Goal: Information Seeking & Learning: Learn about a topic

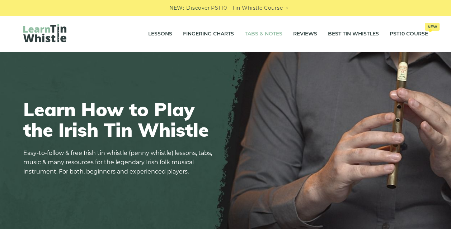
click at [249, 33] on link "Tabs & Notes" at bounding box center [263, 34] width 38 height 18
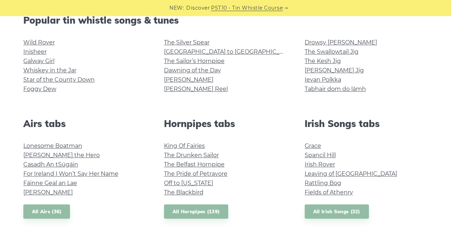
scroll to position [223, 0]
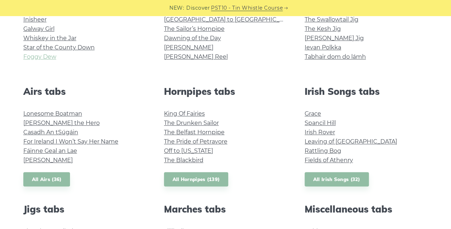
click at [45, 57] on link "Foggy Dew" at bounding box center [39, 56] width 33 height 7
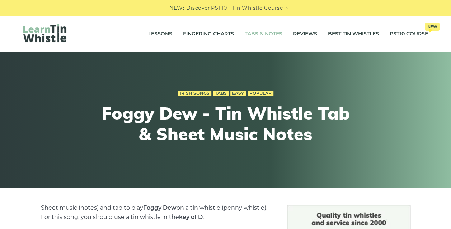
click at [248, 35] on link "Tabs & Notes" at bounding box center [263, 34] width 38 height 18
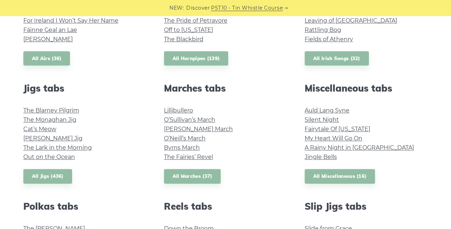
scroll to position [276, 0]
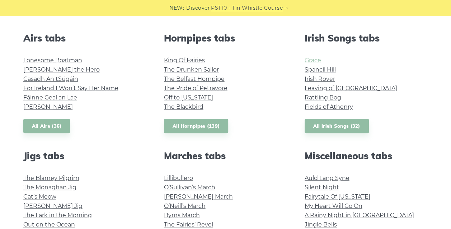
click at [312, 58] on link "Grace" at bounding box center [312, 60] width 16 height 7
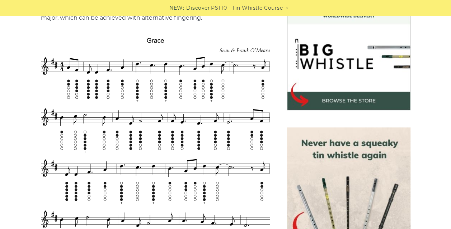
scroll to position [219, 0]
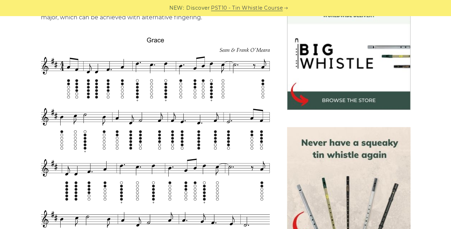
click at [316, 67] on img at bounding box center [348, 48] width 123 height 123
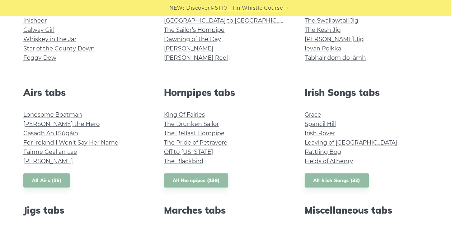
scroll to position [222, 0]
click at [42, 60] on link "Foggy Dew" at bounding box center [39, 58] width 33 height 7
